Goal: Transaction & Acquisition: Book appointment/travel/reservation

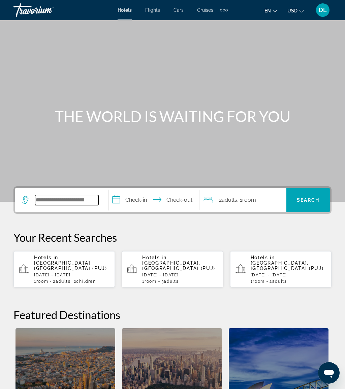
click at [69, 199] on input "Search hotel destination" at bounding box center [66, 200] width 63 height 10
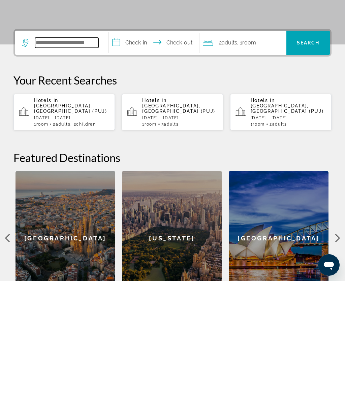
scroll to position [46, 0]
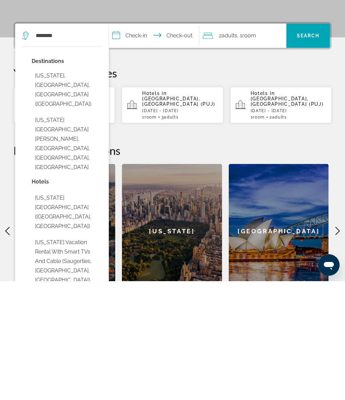
click at [85, 188] on button "[US_STATE], [GEOGRAPHIC_DATA], [GEOGRAPHIC_DATA] ([GEOGRAPHIC_DATA])" at bounding box center [67, 208] width 70 height 41
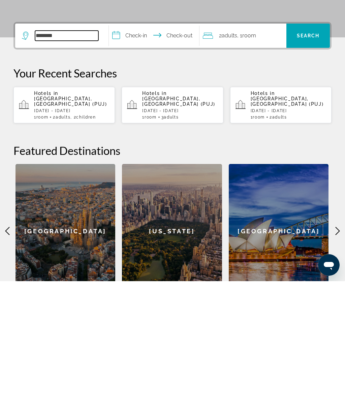
type input "**********"
click at [143, 142] on input "**********" at bounding box center [155, 155] width 93 height 26
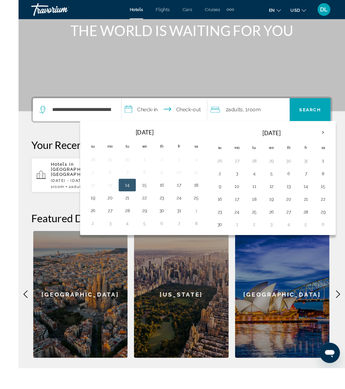
scroll to position [115, 0]
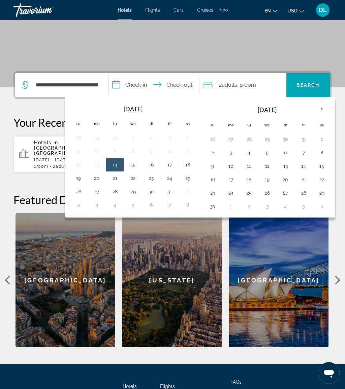
click at [327, 110] on th "Next month" at bounding box center [321, 109] width 18 height 15
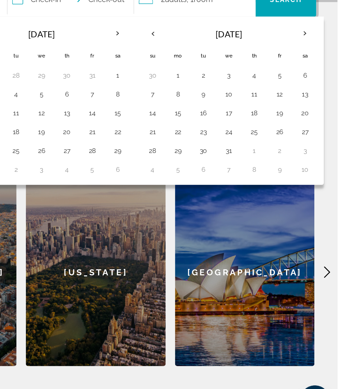
scroll to position [119, 0]
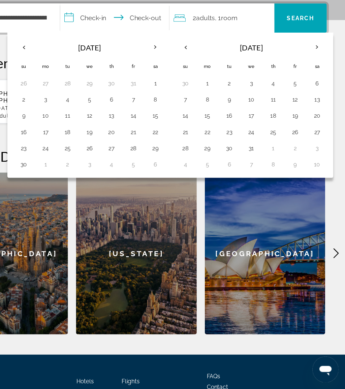
click at [128, 185] on button "26" at bounding box center [133, 189] width 11 height 9
click at [73, 198] on button "30" at bounding box center [78, 202] width 11 height 9
type input "**********"
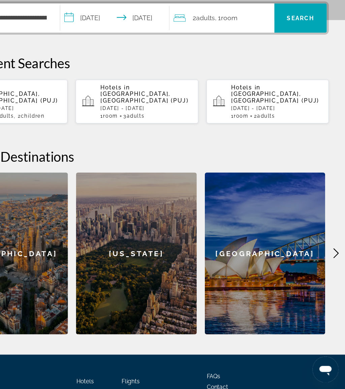
click at [242, 78] on span "Room" at bounding box center [249, 81] width 14 height 6
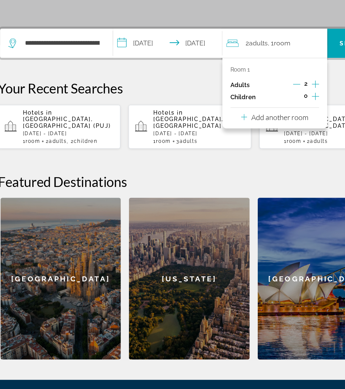
click at [273, 121] on icon "Increment children" at bounding box center [276, 125] width 6 height 8
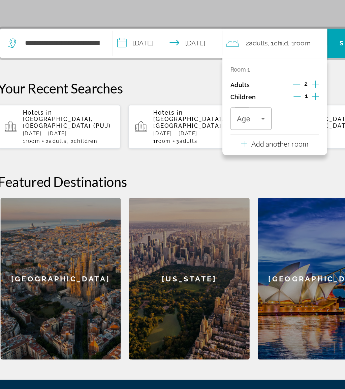
click at [229, 140] on icon "Travelers: 2 adults, 1 child" at bounding box center [233, 144] width 8 height 8
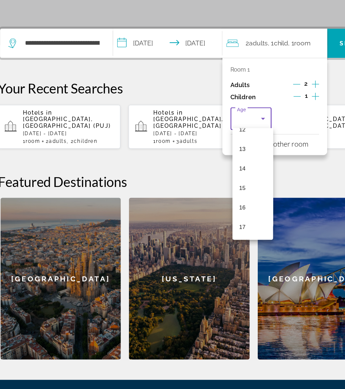
scroll to position [204, 0]
click at [209, 193] on mat-option "15" at bounding box center [225, 201] width 34 height 16
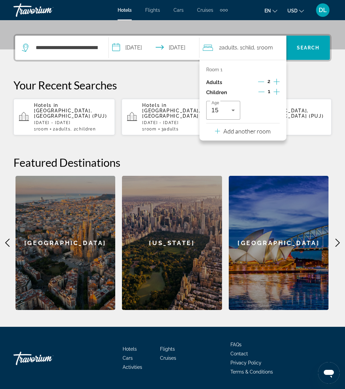
click at [270, 130] on p "Add another room" at bounding box center [246, 131] width 47 height 7
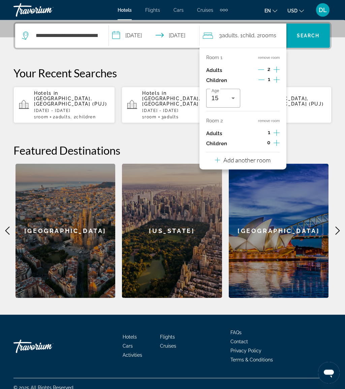
click at [265, 158] on p "Add another room" at bounding box center [246, 160] width 47 height 7
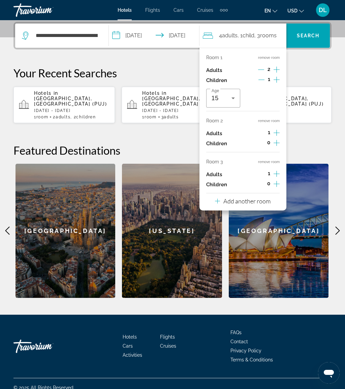
click at [260, 198] on p "Add another room" at bounding box center [246, 201] width 47 height 7
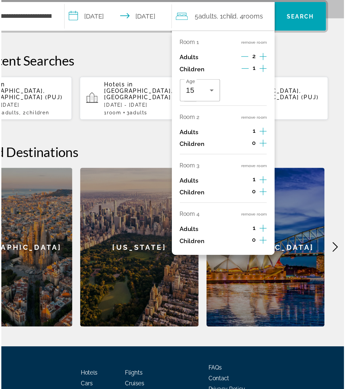
scroll to position [164, 0]
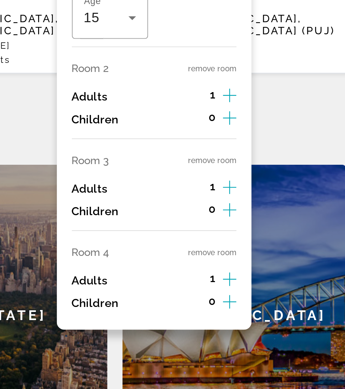
click at [258, 120] on button "remove room" at bounding box center [269, 122] width 22 height 4
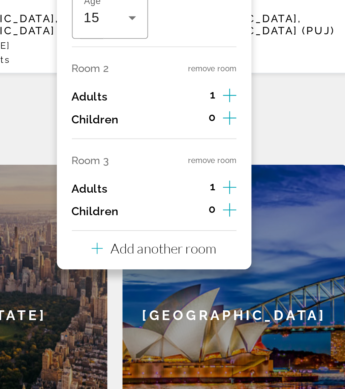
click at [258, 161] on button "remove room" at bounding box center [269, 163] width 22 height 4
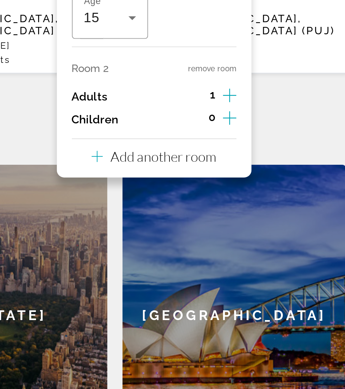
click at [258, 120] on button "remove room" at bounding box center [269, 122] width 22 height 4
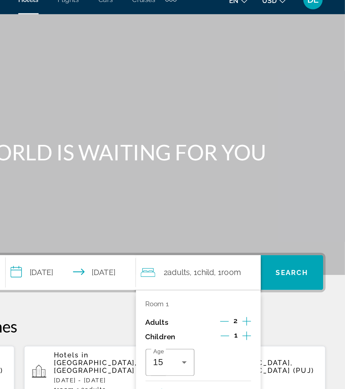
scroll to position [0, 0]
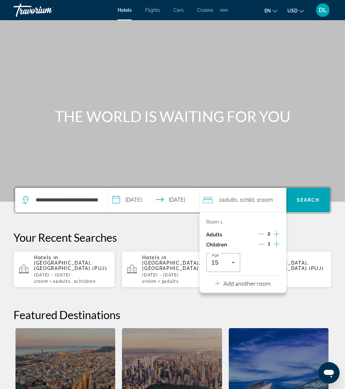
click at [308, 200] on span "Search" at bounding box center [307, 200] width 23 height 5
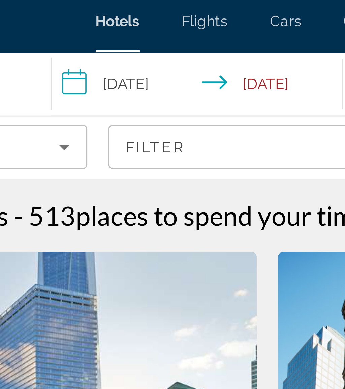
click at [103, 28] on input "**********" at bounding box center [151, 31] width 96 height 22
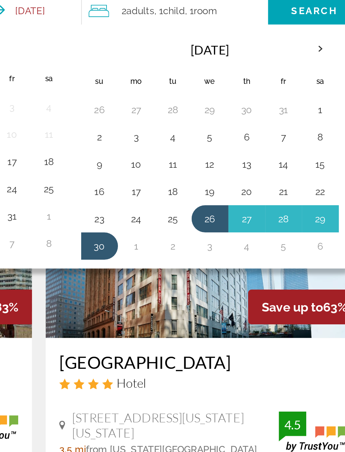
click at [302, 42] on th "Next month" at bounding box center [311, 49] width 18 height 15
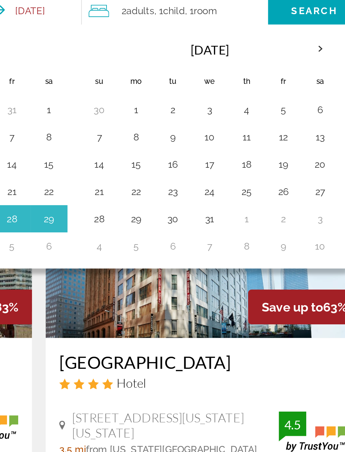
click at [215, 128] on button "29" at bounding box center [220, 132] width 11 height 9
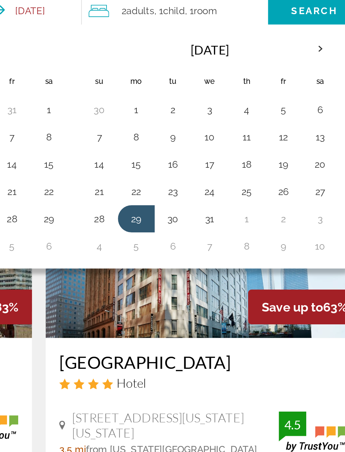
click at [270, 128] on button "1" at bounding box center [275, 132] width 11 height 9
type input "**********"
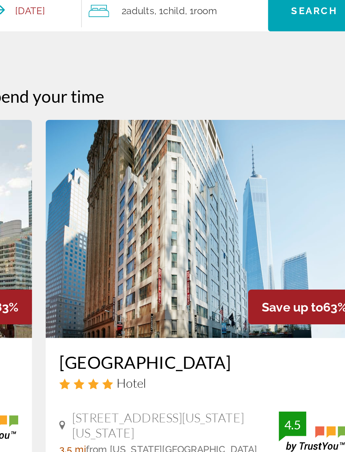
click at [297, 28] on span "Search" at bounding box center [308, 30] width 23 height 5
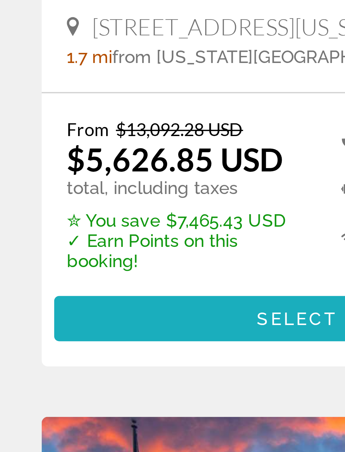
click at [53, 303] on span "Main content" at bounding box center [91, 311] width 149 height 16
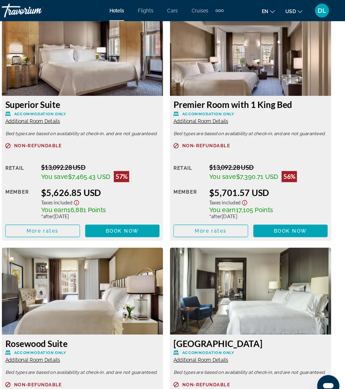
scroll to position [1172, 0]
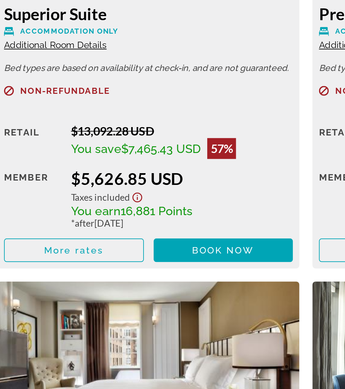
click at [112, 234] on span "Main content" at bounding box center [130, 242] width 72 height 16
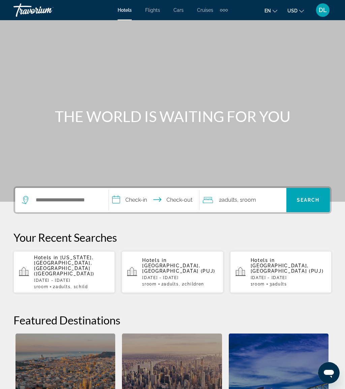
click at [191, 266] on div "Hotels in Punta Cana, Dominican Republic (PUJ) Mon, 01 Dec - Fri, 05 Dec 1 Room…" at bounding box center [179, 272] width 75 height 29
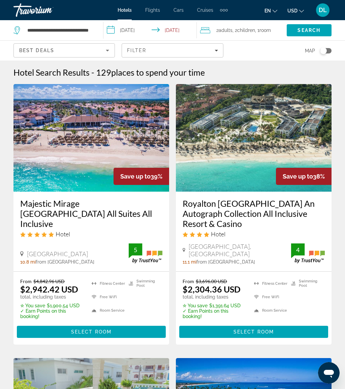
click at [171, 51] on div "Filter" at bounding box center [172, 50] width 91 height 5
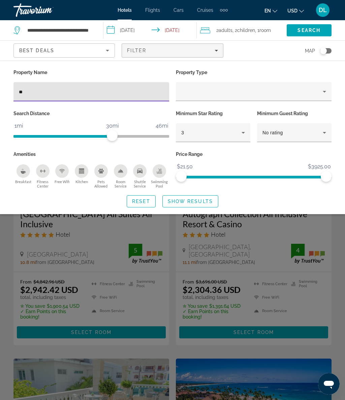
type input "***"
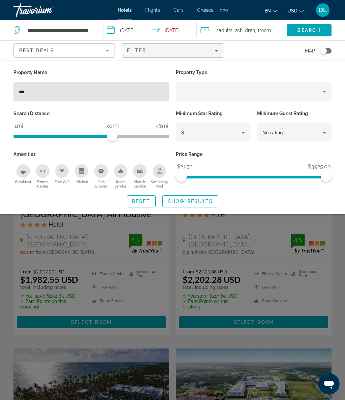
click at [204, 199] on span "Show Results" at bounding box center [190, 201] width 45 height 5
